Goal: Task Accomplishment & Management: Manage account settings

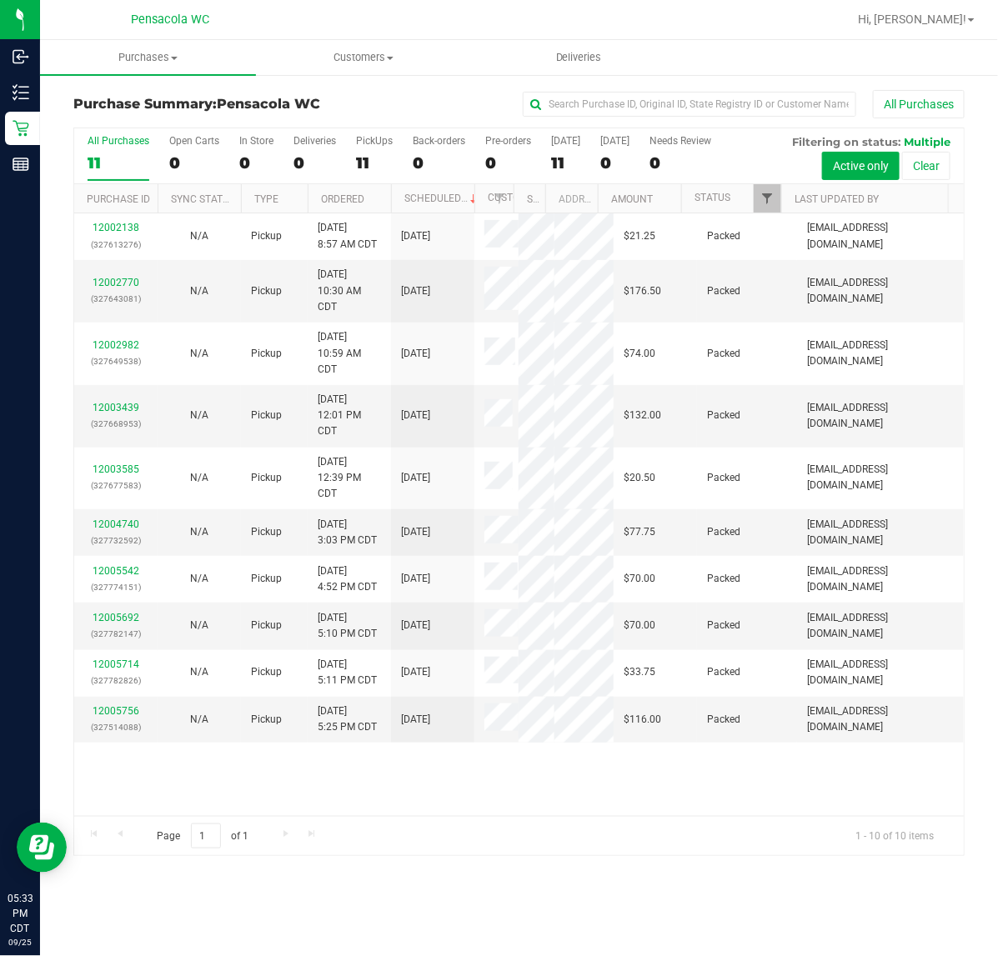
click at [761, 196] on span "Filter" at bounding box center [766, 198] width 13 height 13
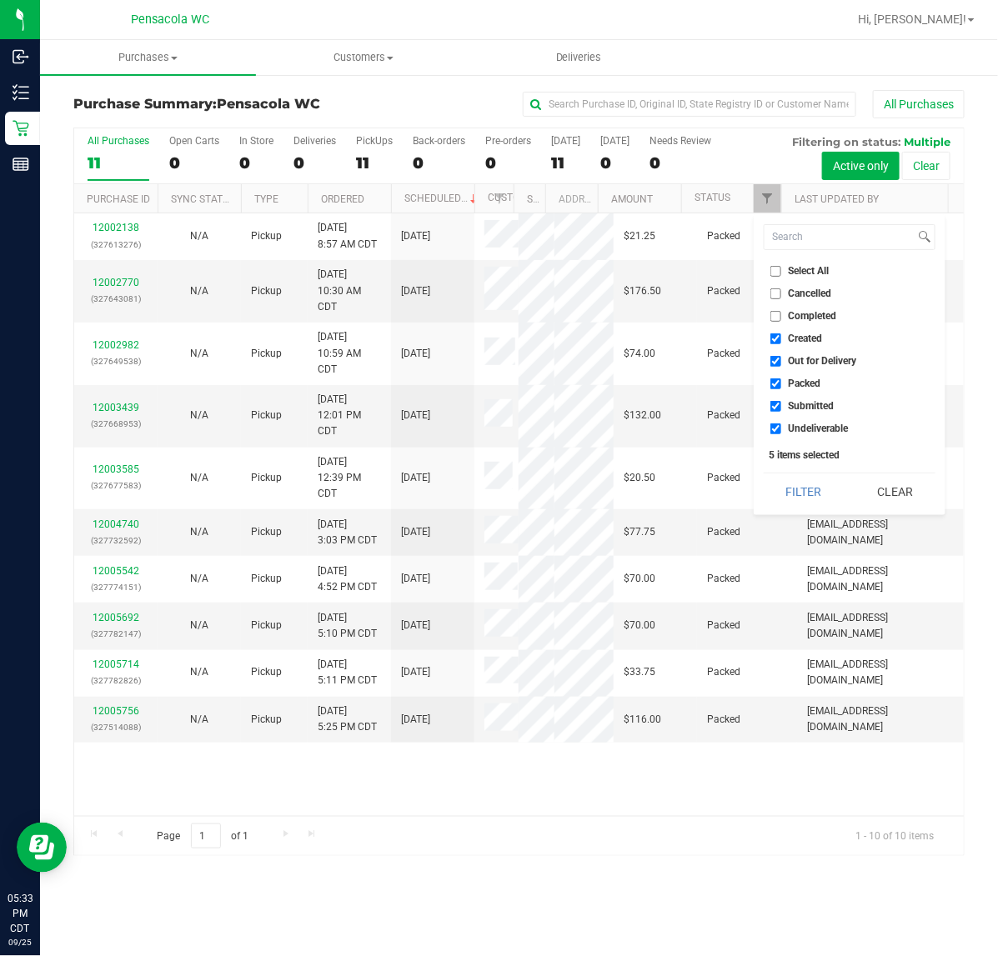
click at [805, 271] on span "Select All" at bounding box center [809, 271] width 41 height 10
click at [781, 271] on input "Select All" at bounding box center [775, 271] width 11 height 11
checkbox input "true"
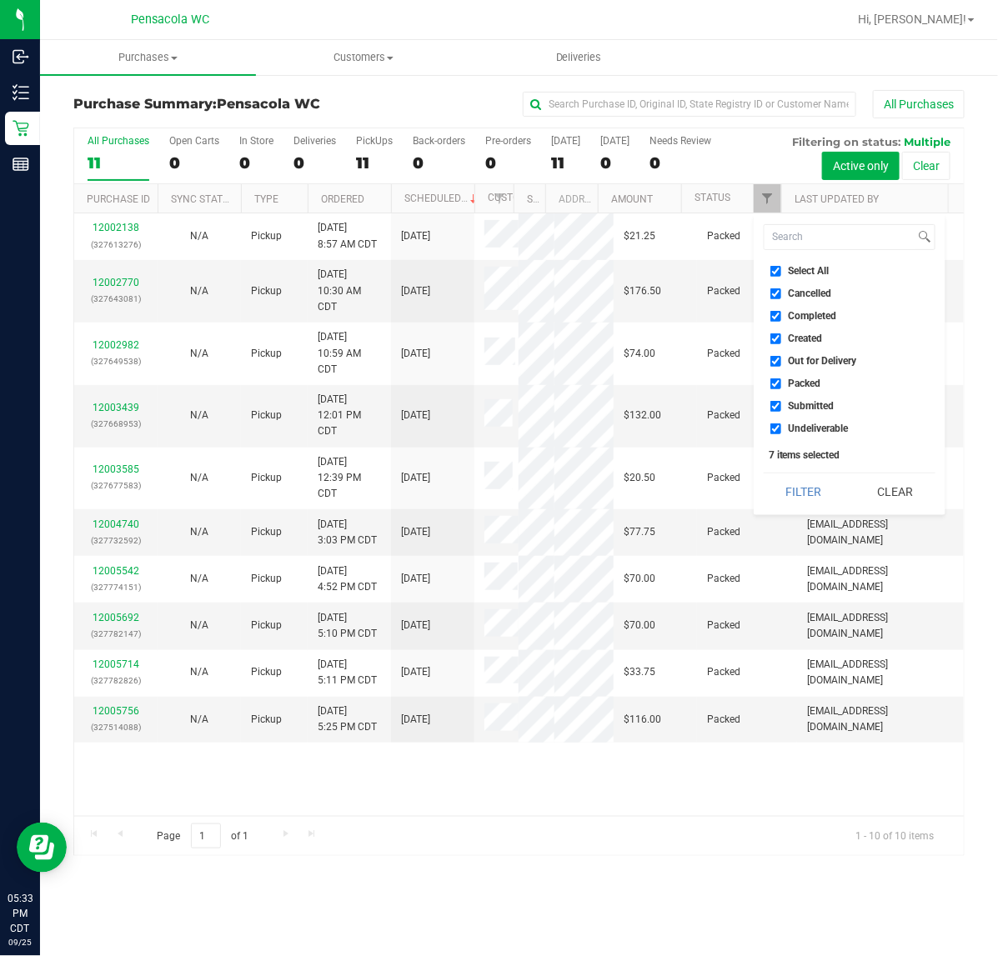
click at [818, 271] on span "Select All" at bounding box center [809, 271] width 41 height 10
click at [781, 271] on input "Select All" at bounding box center [775, 271] width 11 height 11
checkbox input "false"
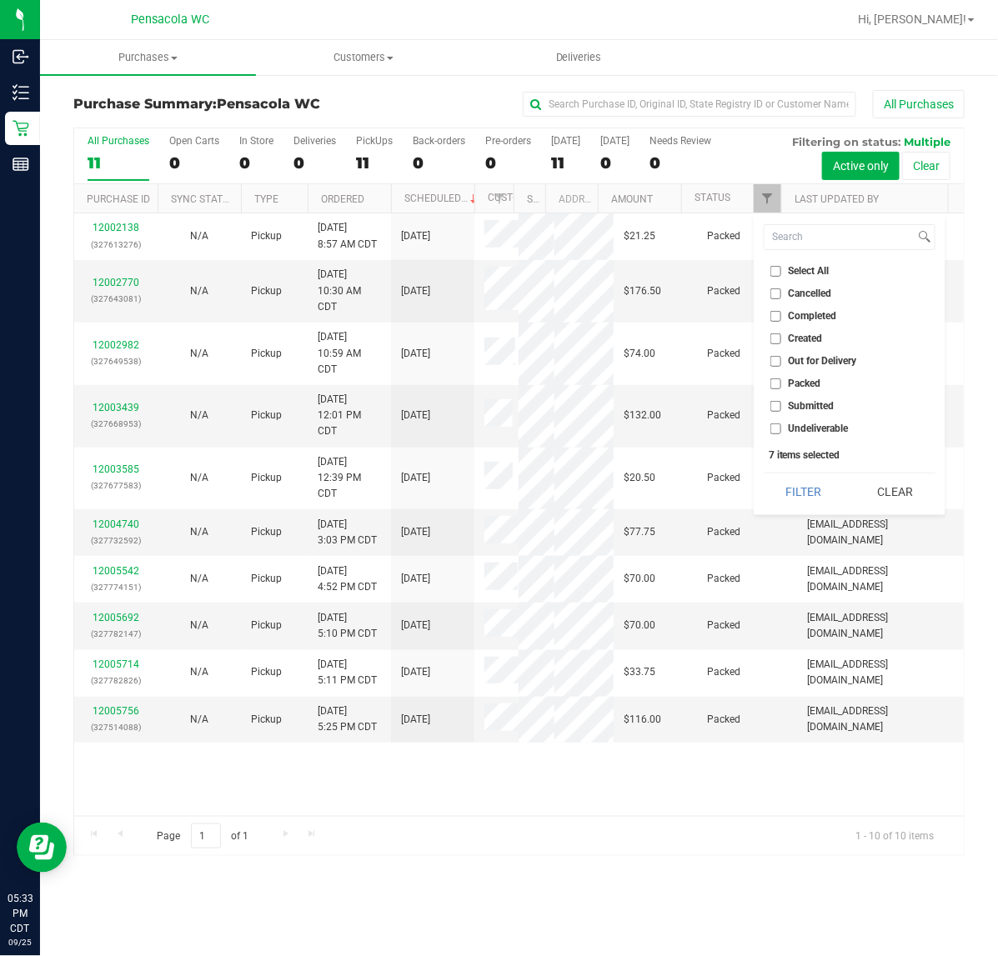
checkbox input "false"
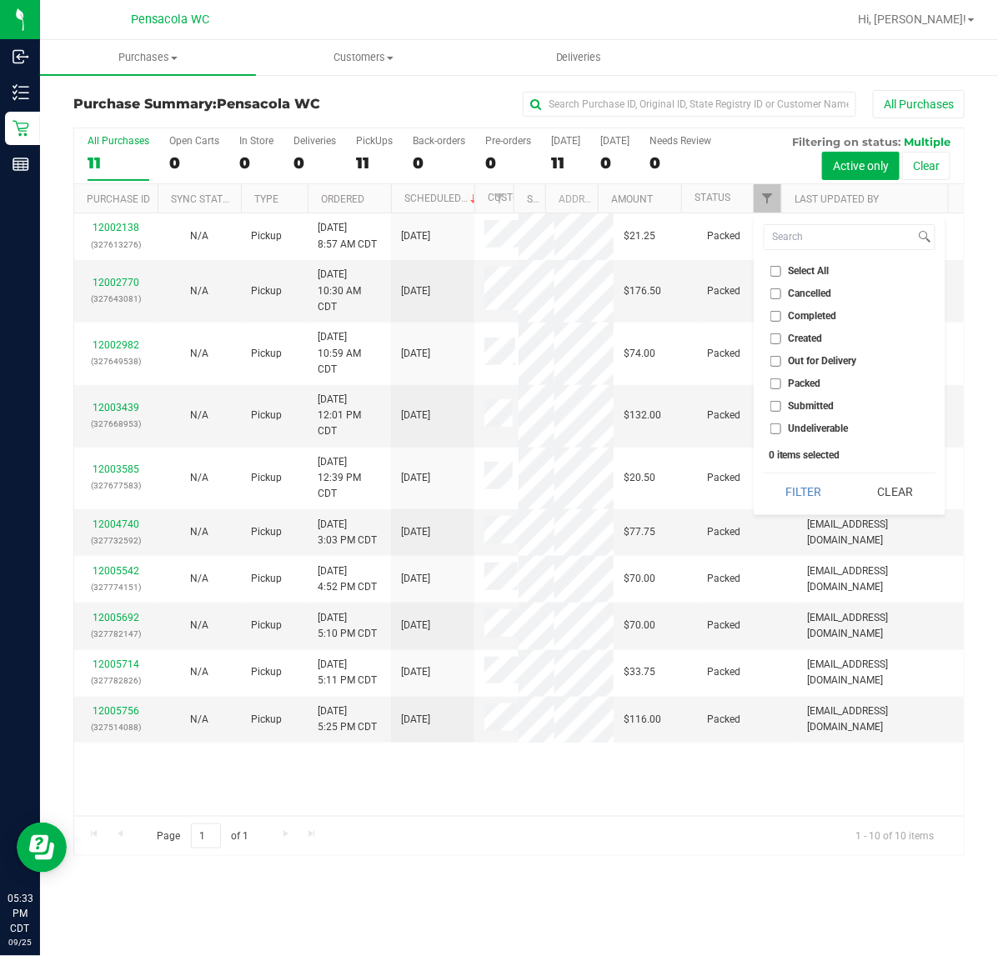
click at [809, 404] on span "Submitted" at bounding box center [812, 406] width 46 height 10
click at [781, 404] on input "Submitted" at bounding box center [775, 406] width 11 height 11
checkbox input "true"
click at [801, 489] on button "Filter" at bounding box center [804, 492] width 80 height 37
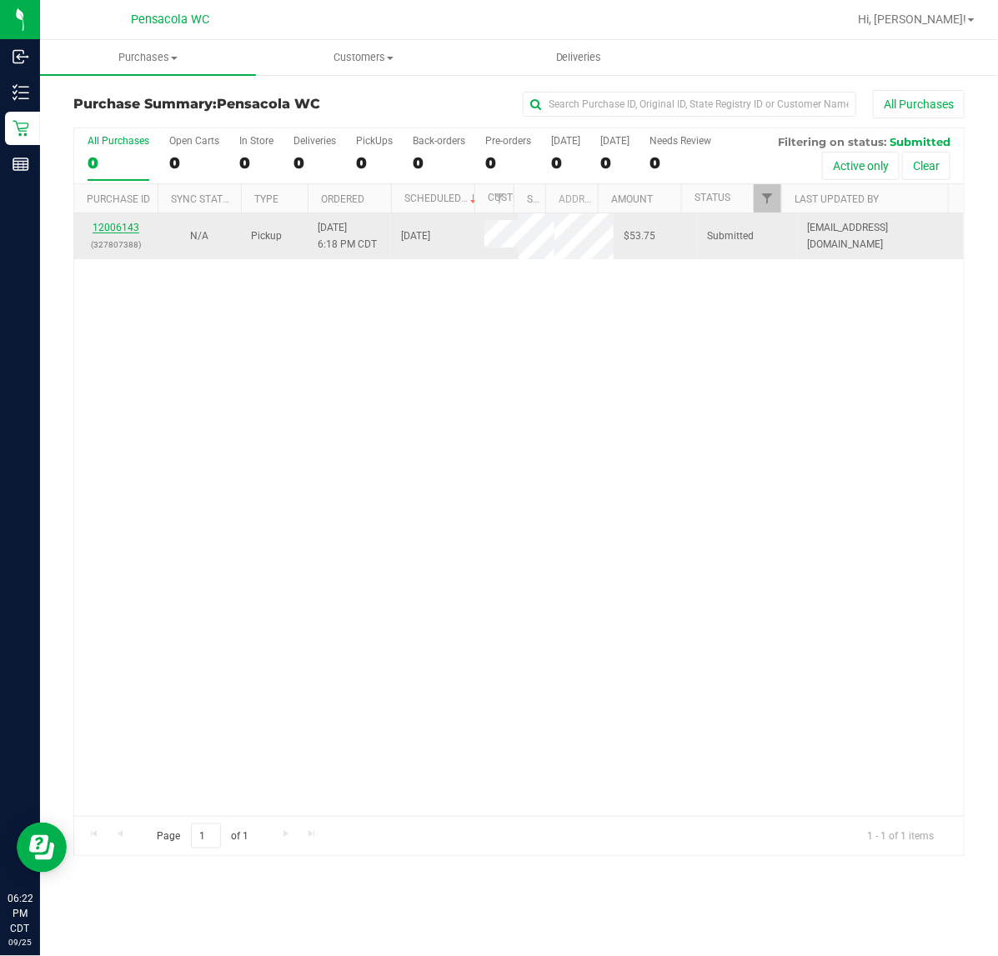
click at [127, 229] on link "12006143" at bounding box center [116, 228] width 47 height 12
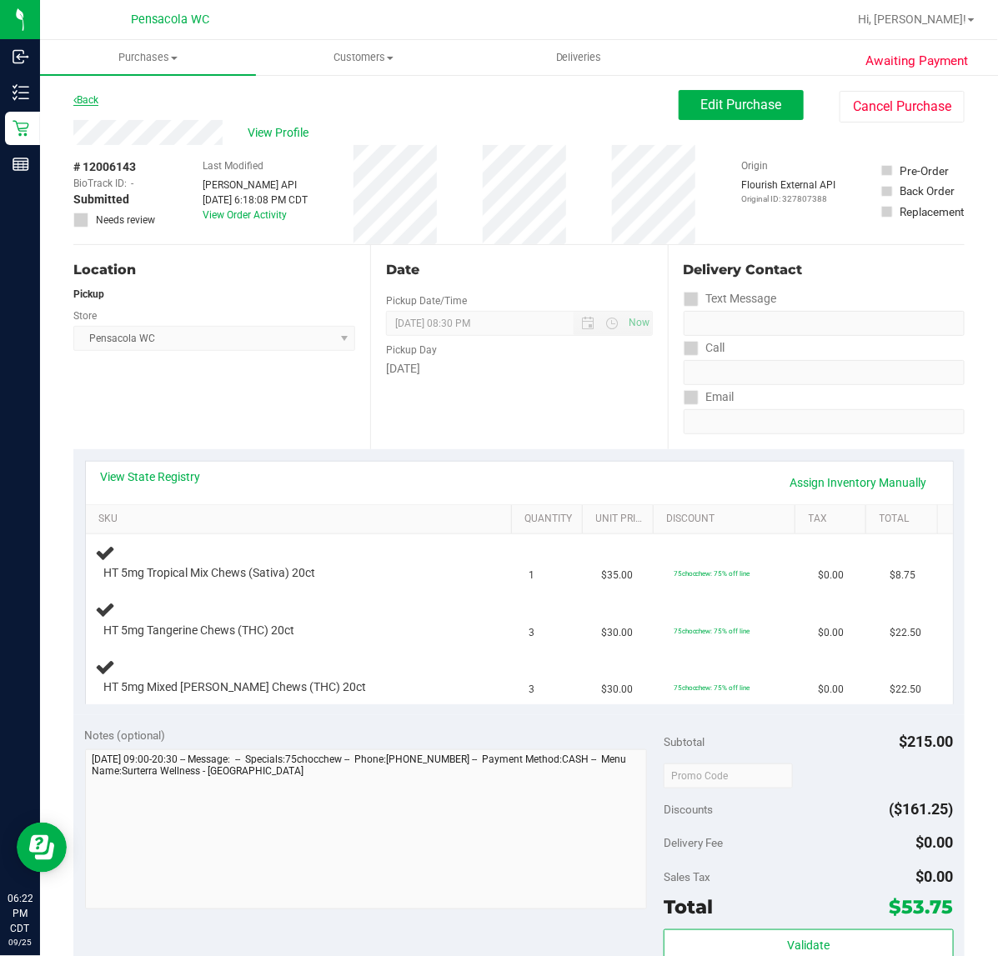
click at [98, 100] on link "Back" at bounding box center [85, 100] width 25 height 12
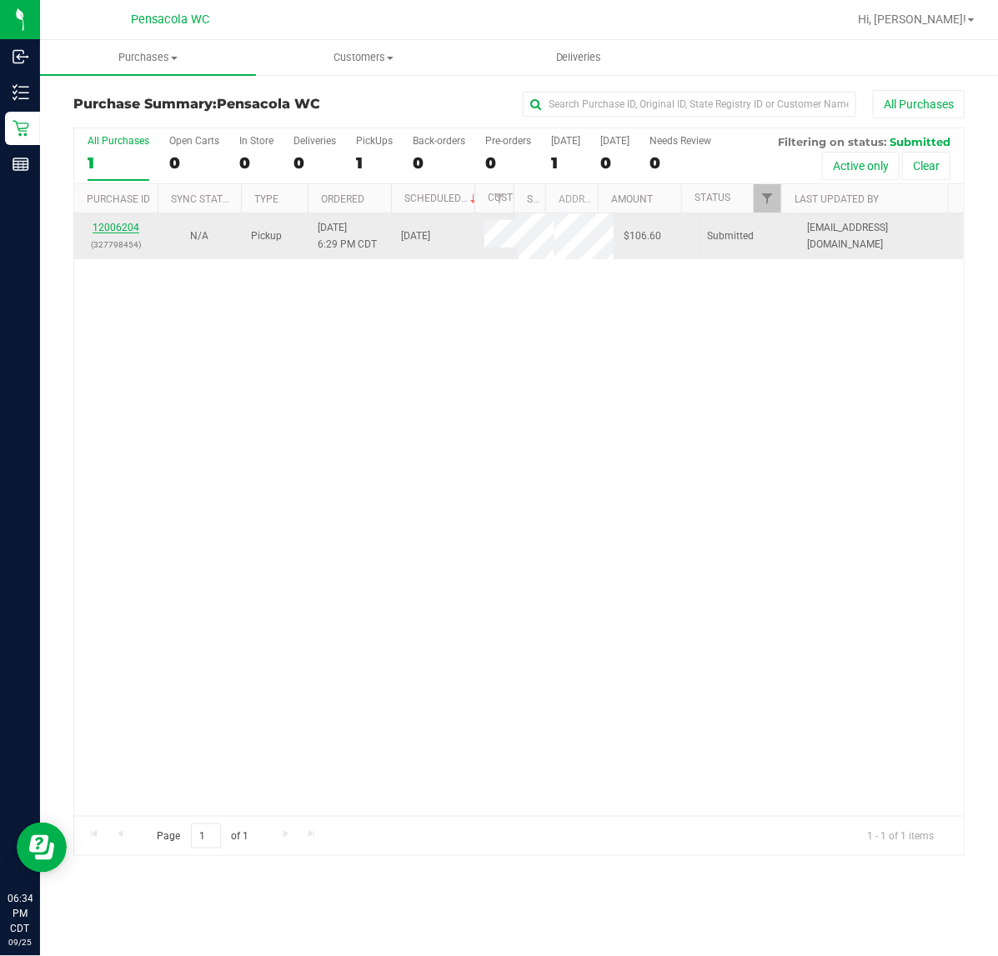
click at [136, 232] on link "12006204" at bounding box center [116, 228] width 47 height 12
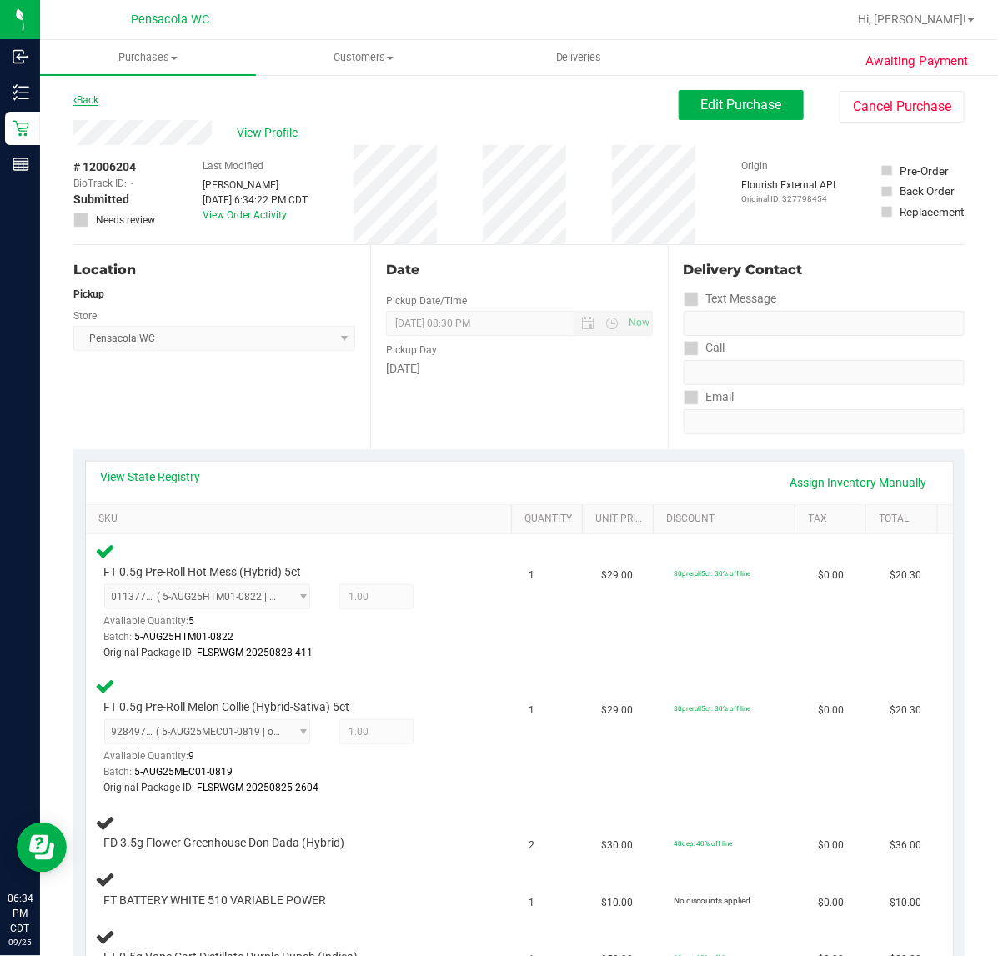
click at [88, 94] on link "Back" at bounding box center [85, 100] width 25 height 12
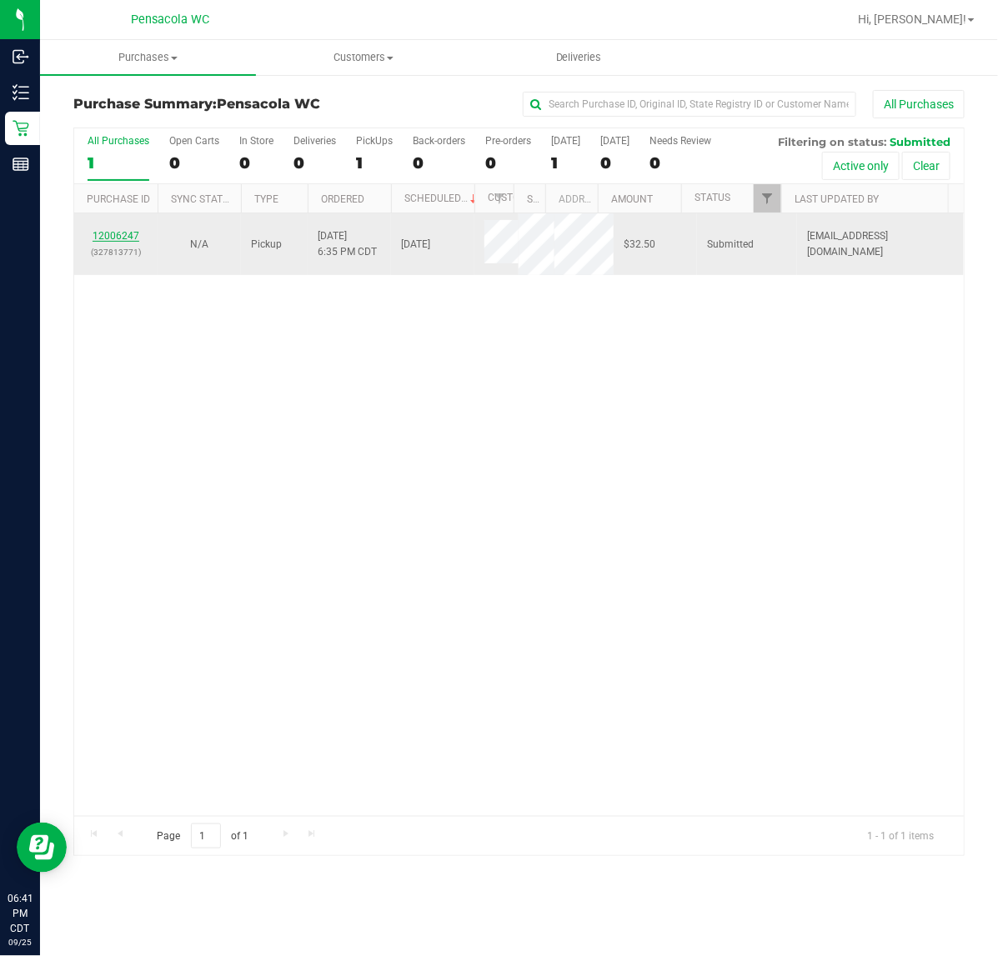
click at [111, 238] on link "12006247" at bounding box center [116, 236] width 47 height 12
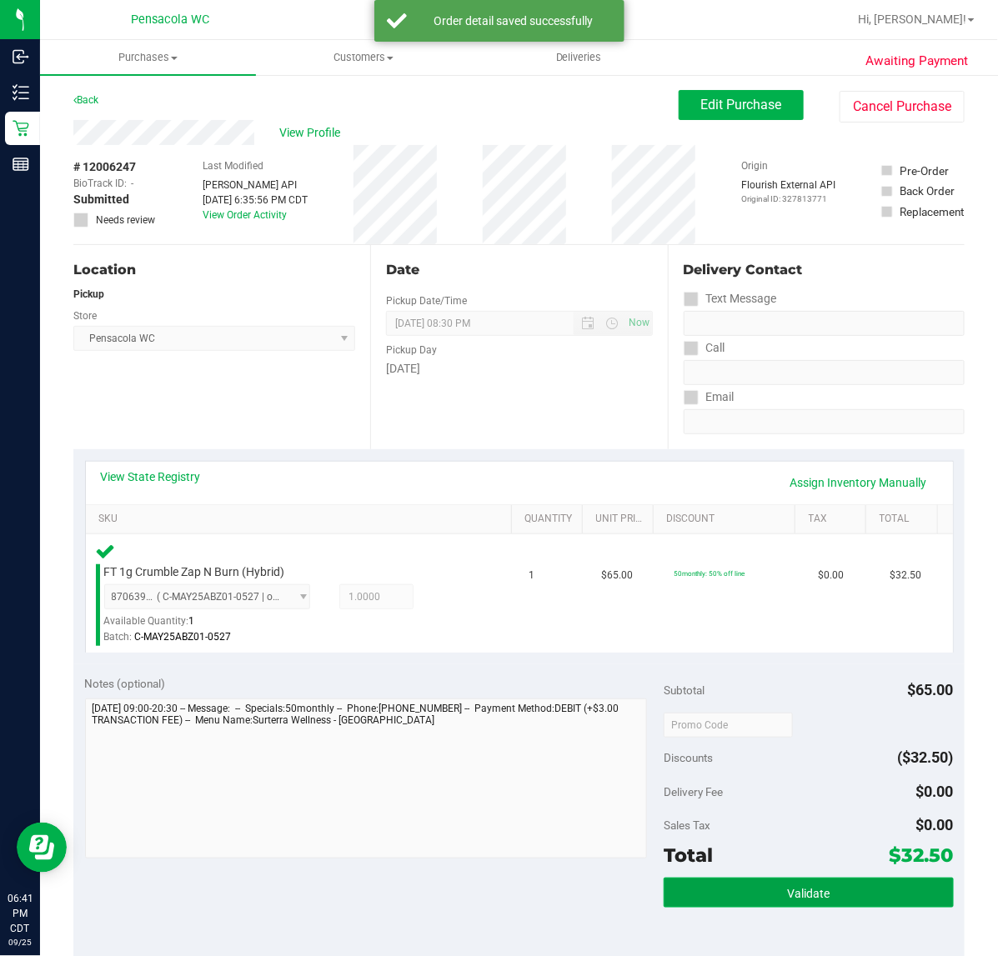
click at [821, 885] on button "Validate" at bounding box center [808, 893] width 289 height 30
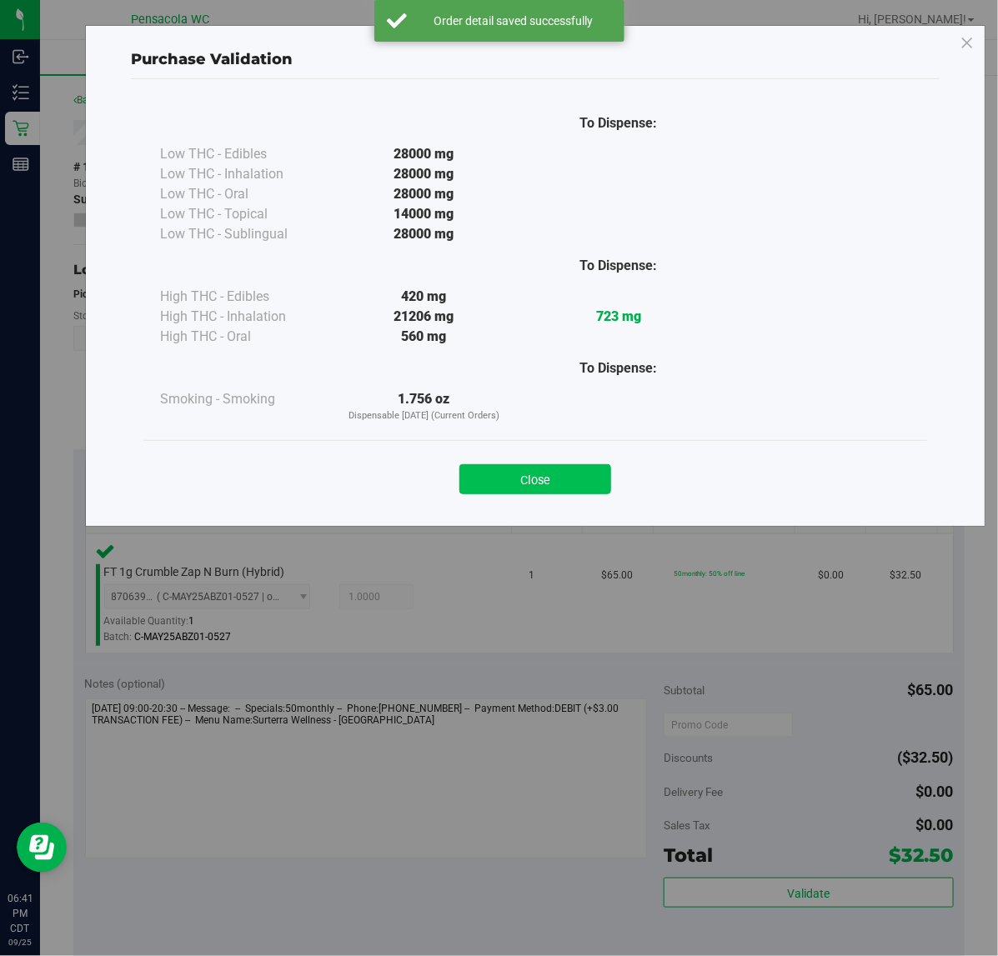
click at [575, 481] on button "Close" at bounding box center [535, 479] width 152 height 30
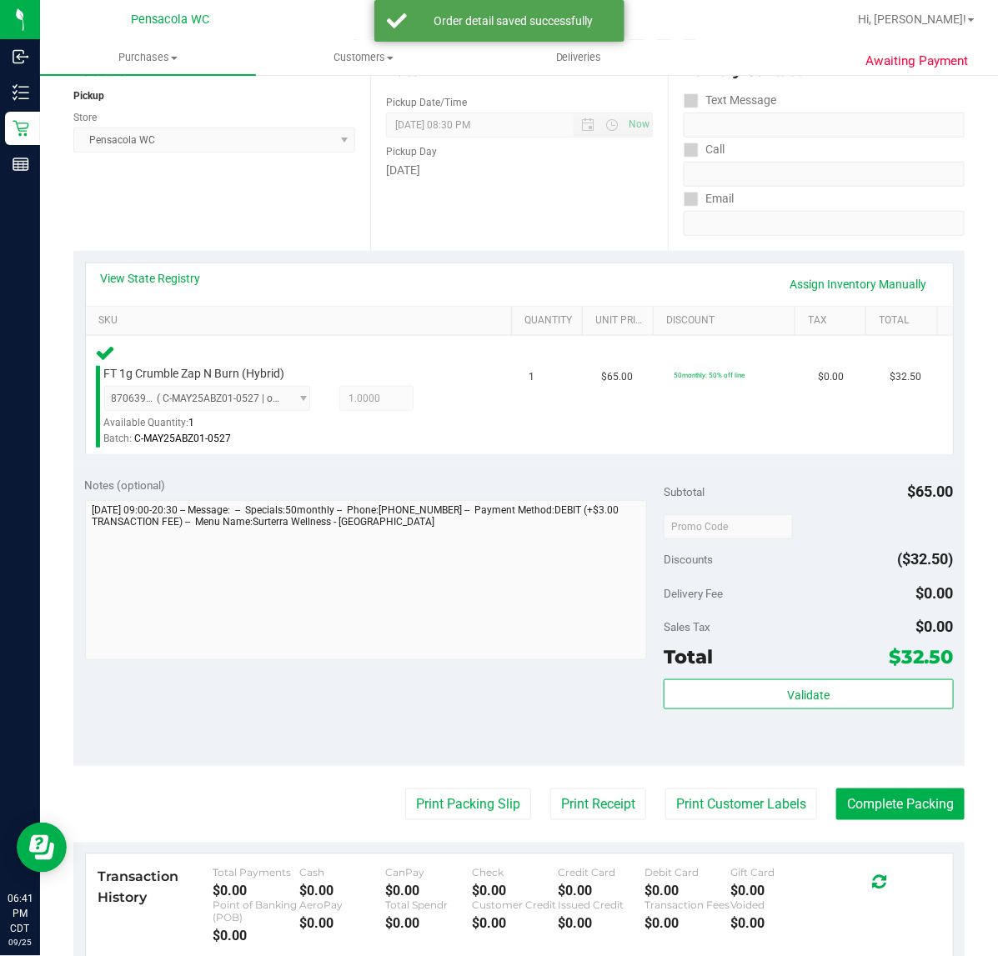
scroll to position [439, 0]
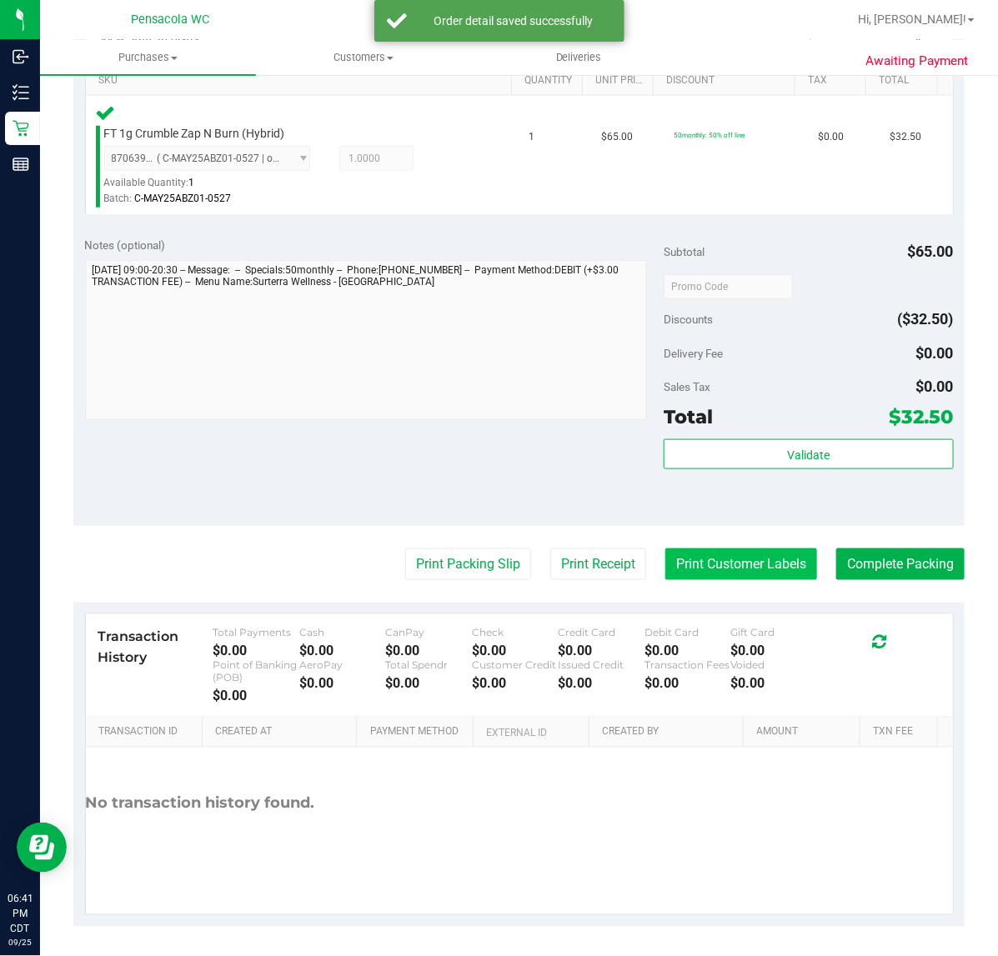
click at [756, 561] on button "Print Customer Labels" at bounding box center [741, 565] width 152 height 32
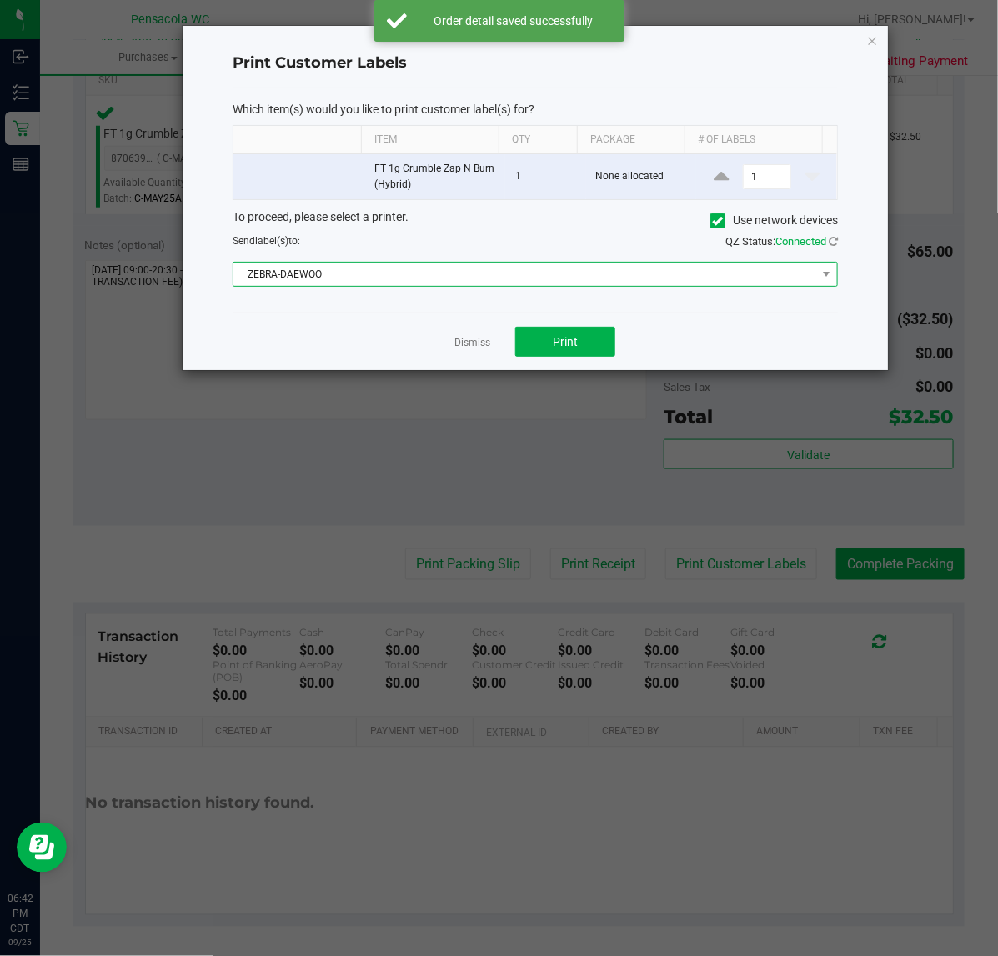
click at [482, 280] on span "ZEBRA-DAEWOO" at bounding box center [524, 274] width 583 height 23
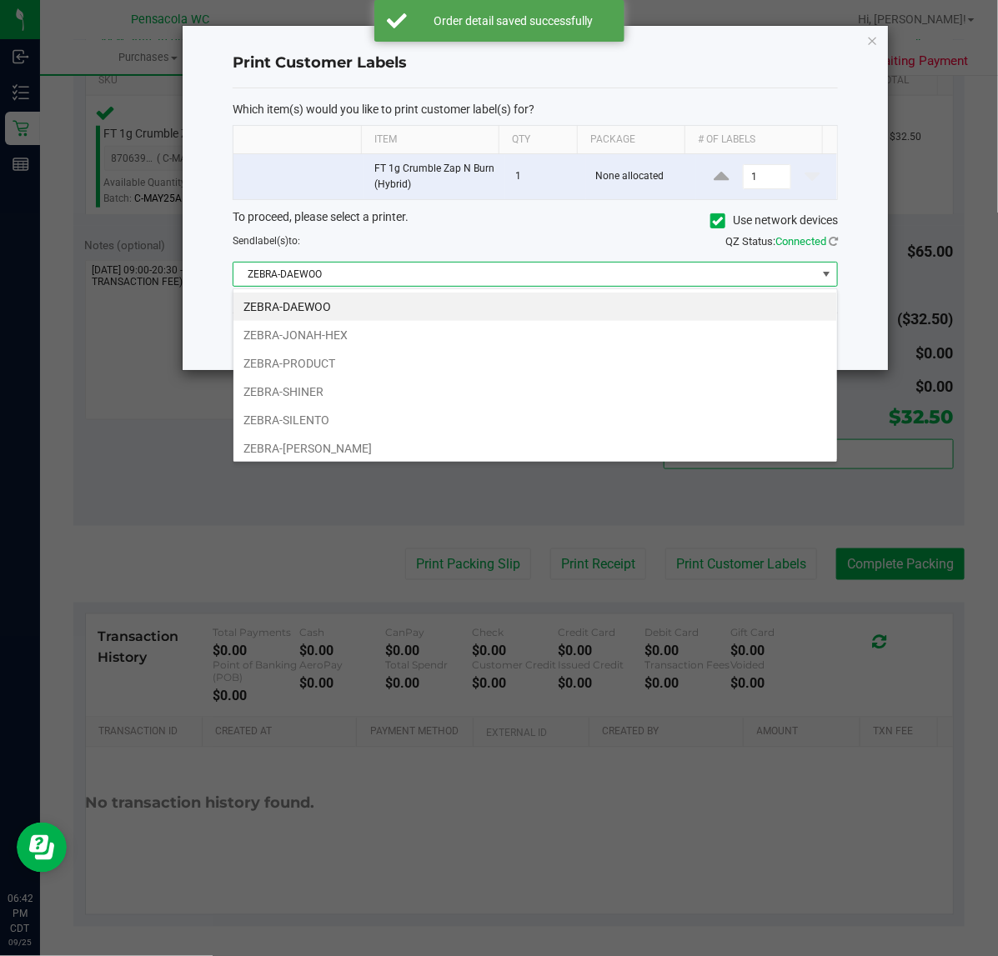
scroll to position [26, 605]
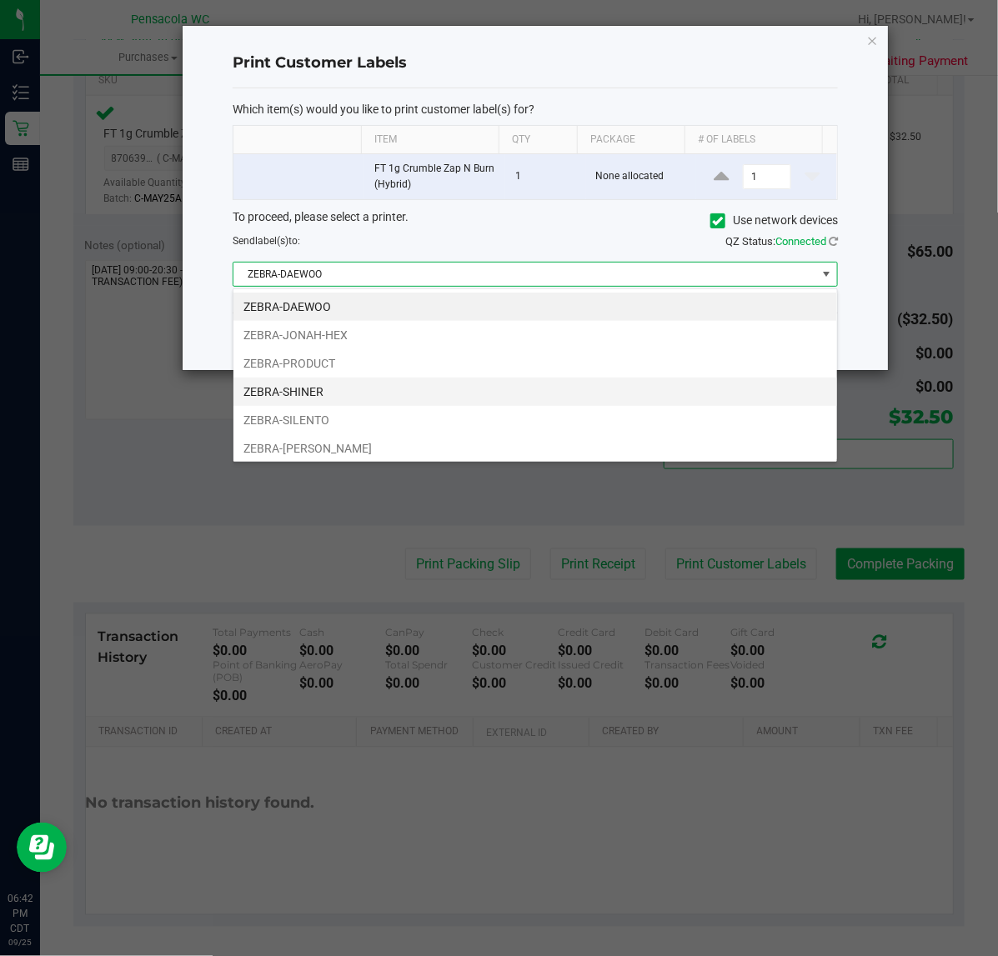
click at [309, 394] on li "ZEBRA-SHINER" at bounding box center [535, 392] width 604 height 28
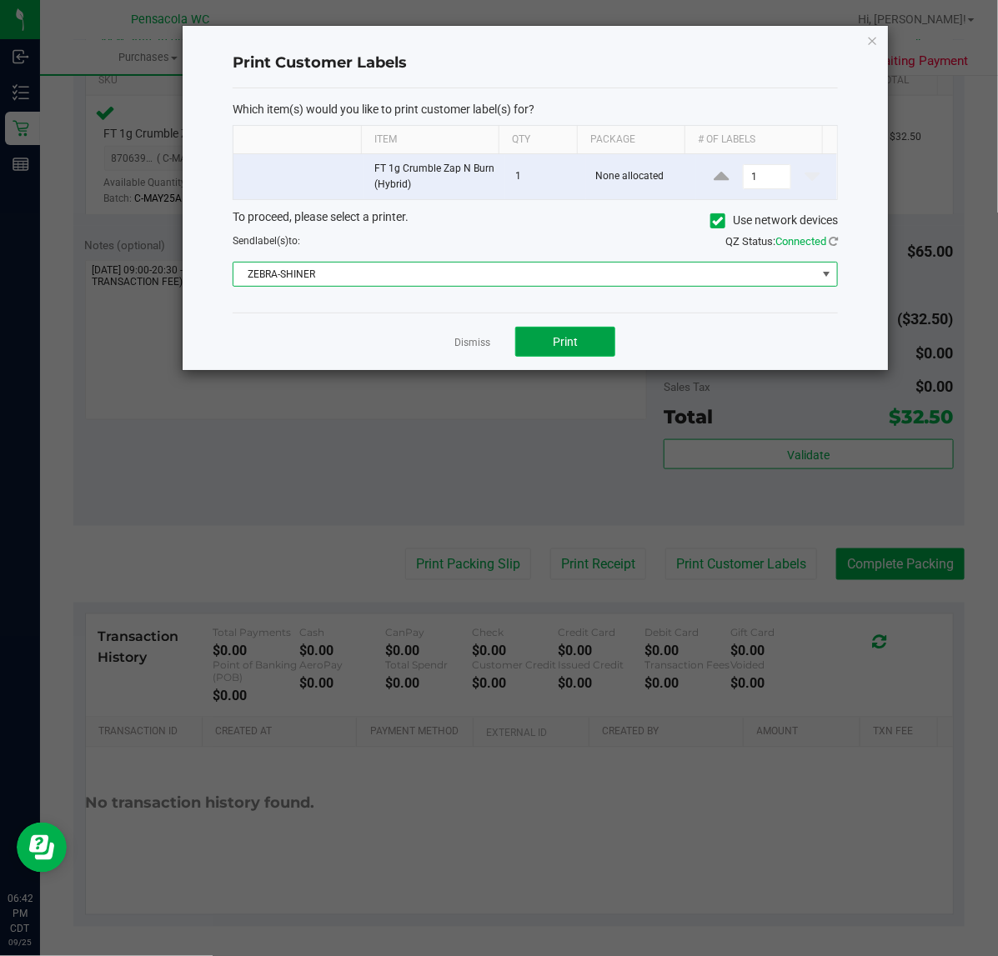
click at [565, 343] on span "Print" at bounding box center [565, 341] width 25 height 13
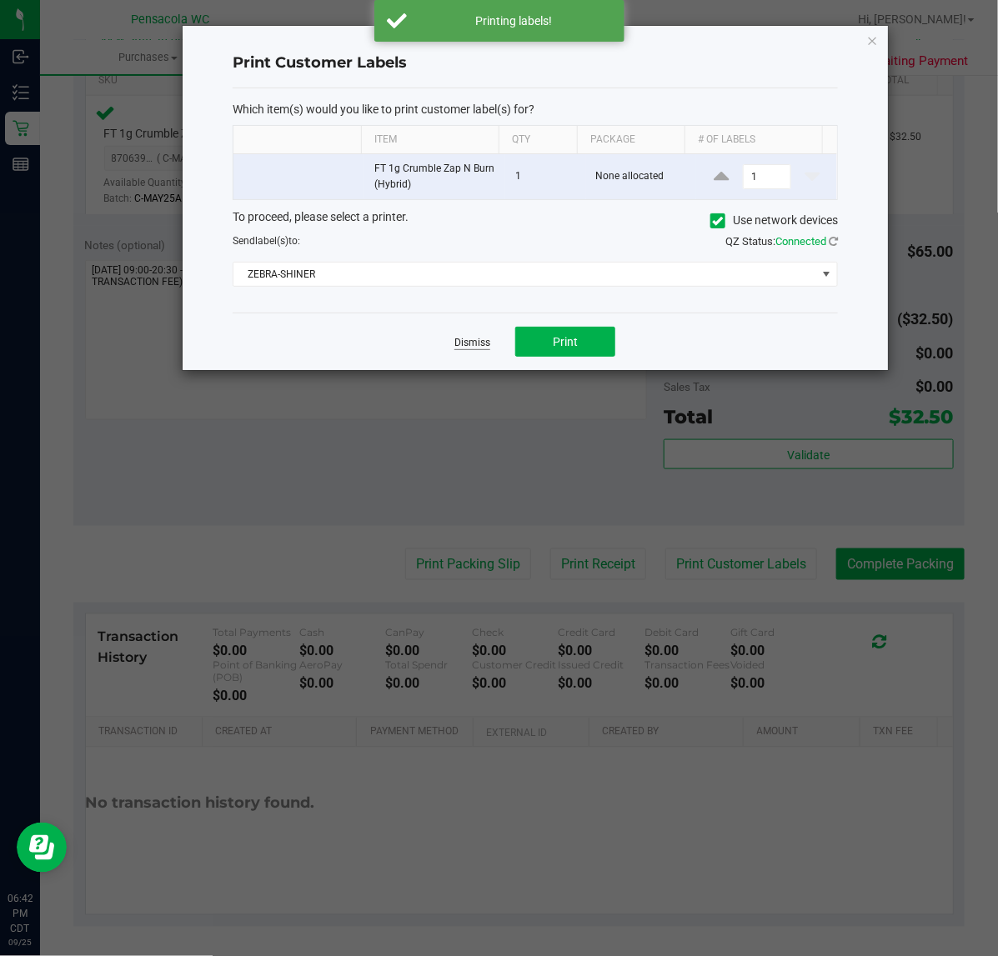
click at [469, 343] on link "Dismiss" at bounding box center [472, 343] width 36 height 14
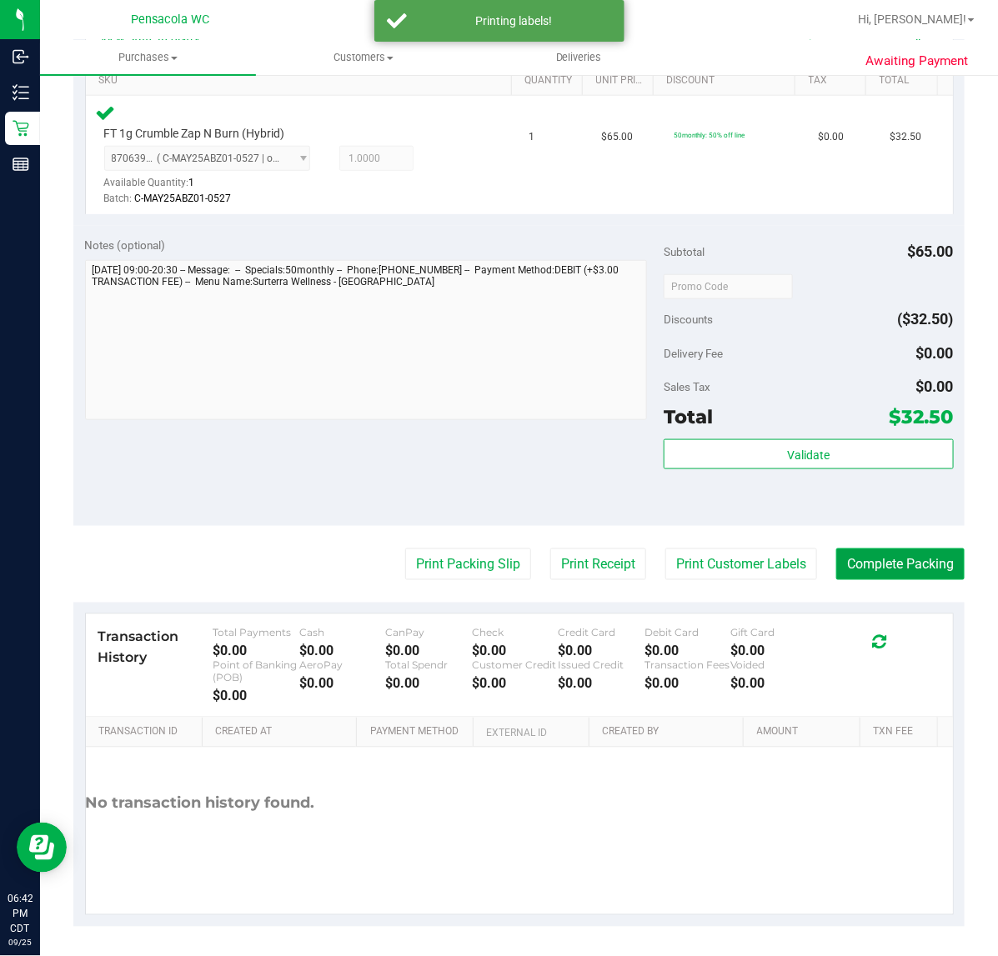
click at [897, 561] on button "Complete Packing" at bounding box center [900, 565] width 128 height 32
